Goal: Book appointment/travel/reservation

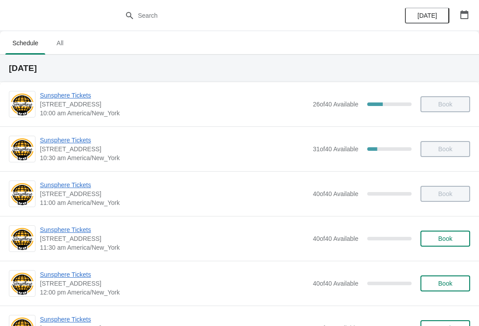
click at [449, 237] on span "Book" at bounding box center [445, 238] width 14 height 7
click at [435, 237] on span "Book" at bounding box center [445, 238] width 34 height 7
click at [447, 244] on button "Book" at bounding box center [446, 239] width 50 height 16
click at [440, 291] on button "Book" at bounding box center [446, 283] width 50 height 16
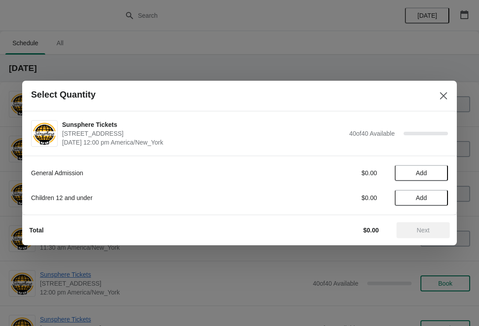
click at [441, 174] on button "Add" at bounding box center [421, 173] width 53 height 16
click at [441, 169] on icon at bounding box center [436, 173] width 9 height 9
click at [423, 236] on button "Next" at bounding box center [423, 230] width 53 height 16
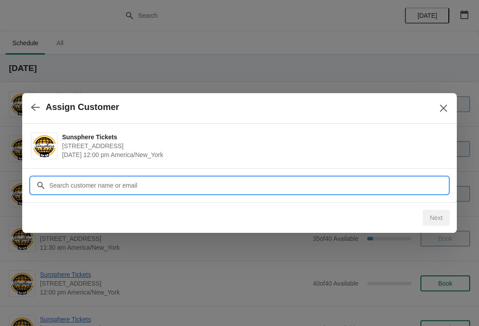
click at [385, 189] on input "Customer" at bounding box center [248, 185] width 399 height 16
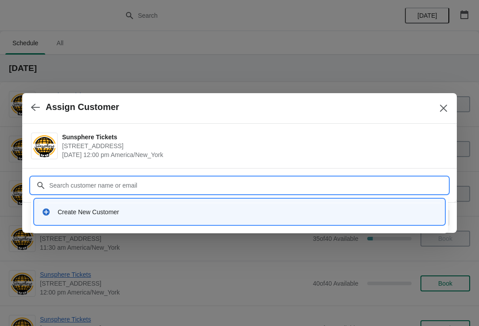
click at [263, 211] on div "Create New Customer" at bounding box center [248, 212] width 380 height 9
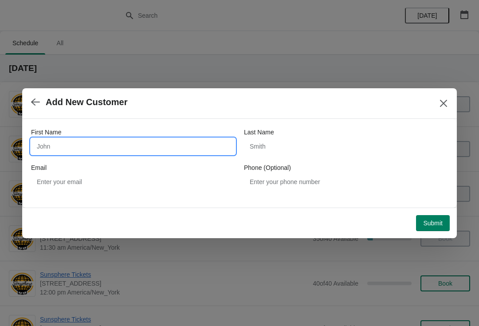
click at [189, 140] on input "First Name" at bounding box center [133, 146] width 204 height 16
type input "W"
click at [436, 212] on div "Submit" at bounding box center [238, 222] width 424 height 20
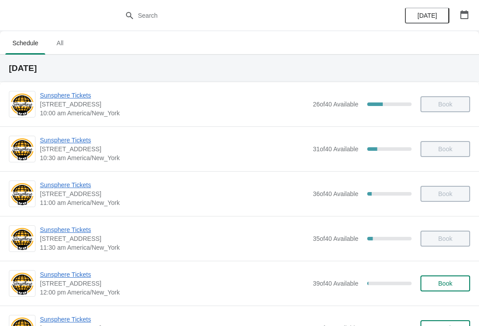
click at [433, 278] on button "Book" at bounding box center [446, 283] width 50 height 16
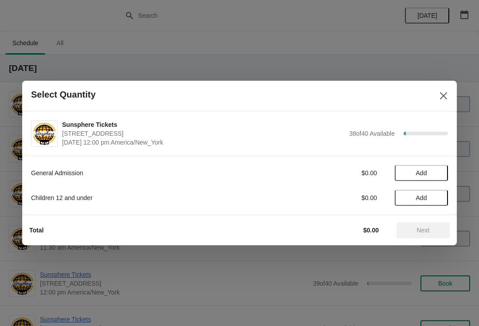
click at [437, 177] on button "Add" at bounding box center [421, 173] width 53 height 16
click at [440, 175] on icon at bounding box center [436, 173] width 9 height 9
click at [426, 228] on span "Next" at bounding box center [423, 230] width 13 height 7
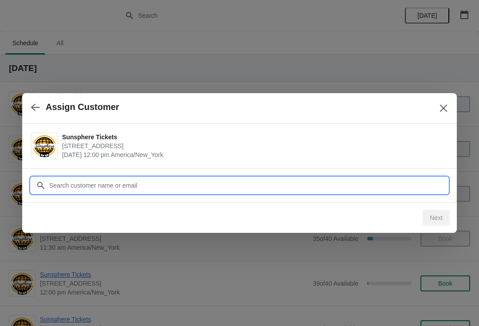
click at [359, 187] on input "Customer" at bounding box center [248, 185] width 399 height 16
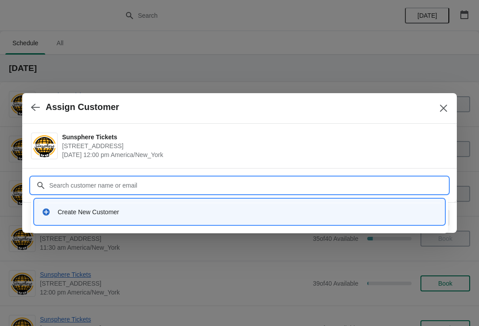
click at [148, 209] on div "Create New Customer" at bounding box center [248, 212] width 380 height 9
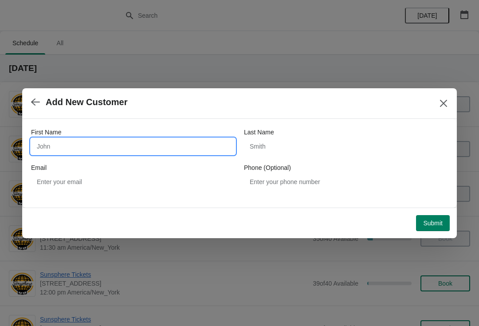
click at [104, 139] on input "First Name" at bounding box center [133, 146] width 204 height 16
type input "W"
click at [435, 208] on div "Submit" at bounding box center [236, 219] width 428 height 23
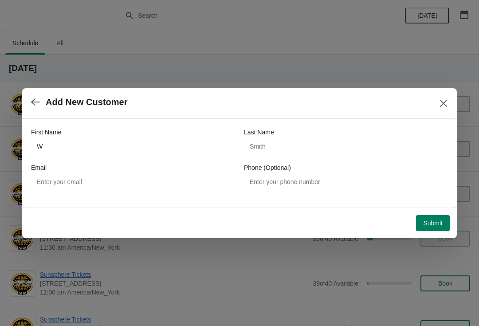
click at [431, 215] on button "Submit" at bounding box center [433, 223] width 34 height 16
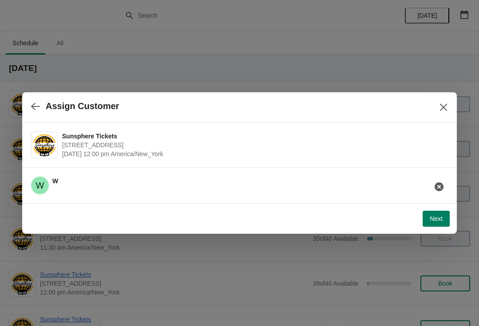
click at [439, 216] on span "Next" at bounding box center [436, 218] width 13 height 7
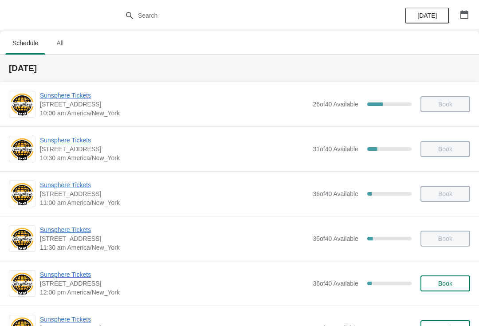
click at [442, 289] on button "Book" at bounding box center [446, 283] width 50 height 16
click at [449, 290] on button "Book" at bounding box center [446, 283] width 50 height 16
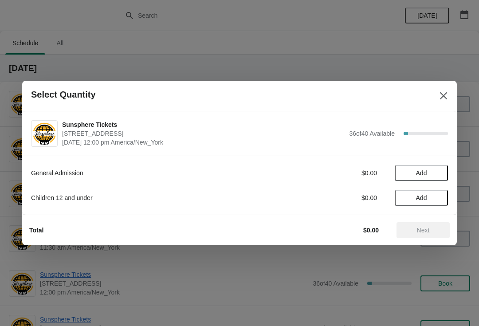
click at [439, 169] on span "Add" at bounding box center [421, 172] width 37 height 7
click at [432, 195] on span "Add" at bounding box center [421, 197] width 37 height 7
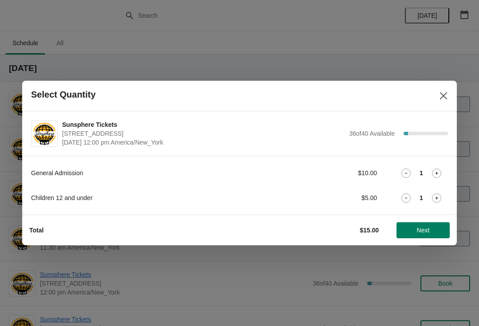
click at [419, 224] on button "Next" at bounding box center [423, 230] width 53 height 16
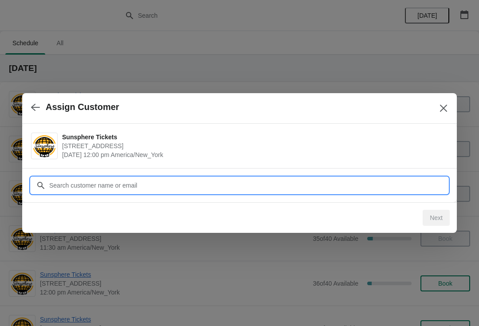
click at [397, 185] on input "Customer" at bounding box center [248, 185] width 399 height 16
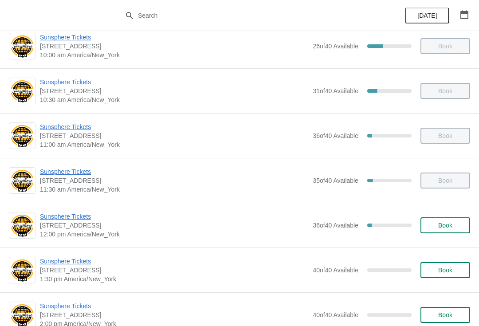
scroll to position [111, 0]
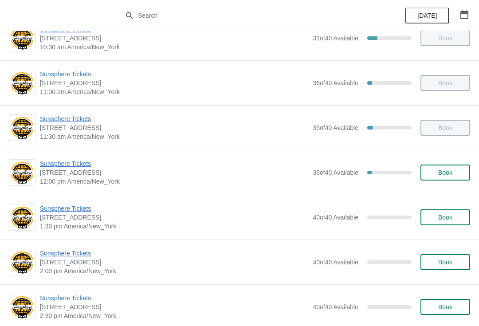
click at [452, 175] on span "Book" at bounding box center [445, 172] width 14 height 7
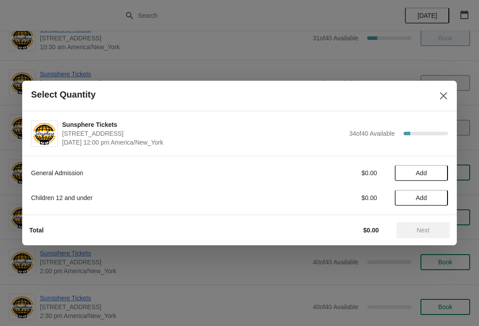
click at [431, 180] on button "Add" at bounding box center [421, 173] width 53 height 16
click at [414, 226] on button "Next" at bounding box center [423, 230] width 53 height 16
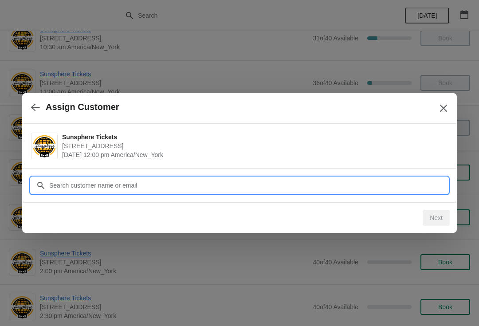
click at [345, 184] on input "Customer" at bounding box center [248, 185] width 399 height 16
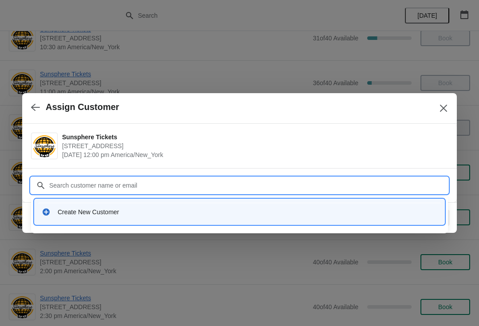
click at [132, 213] on div "Create New Customer" at bounding box center [248, 212] width 380 height 9
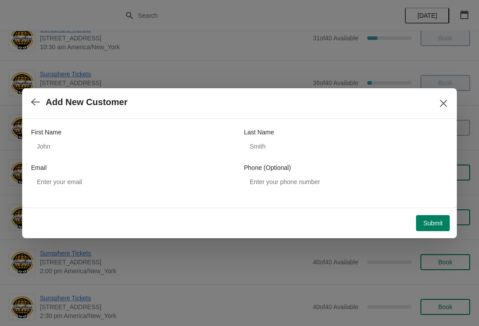
click at [123, 161] on div "First Name Last Name Email Phone (Optional)" at bounding box center [239, 159] width 417 height 62
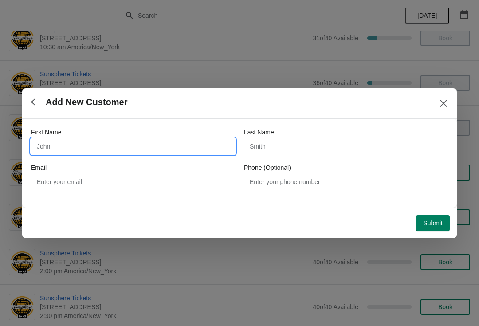
click at [105, 141] on input "First Name" at bounding box center [133, 146] width 204 height 16
type input "W"
click at [423, 212] on div "Submit" at bounding box center [238, 222] width 424 height 20
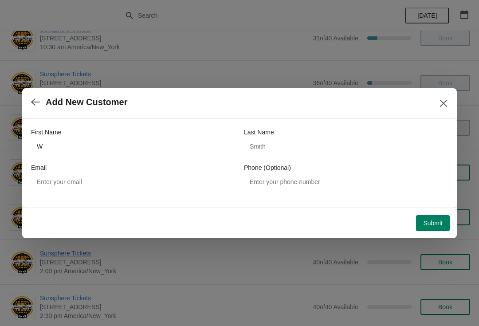
click at [434, 220] on span "Submit" at bounding box center [433, 223] width 20 height 7
